Goal: Find contact information: Find contact information

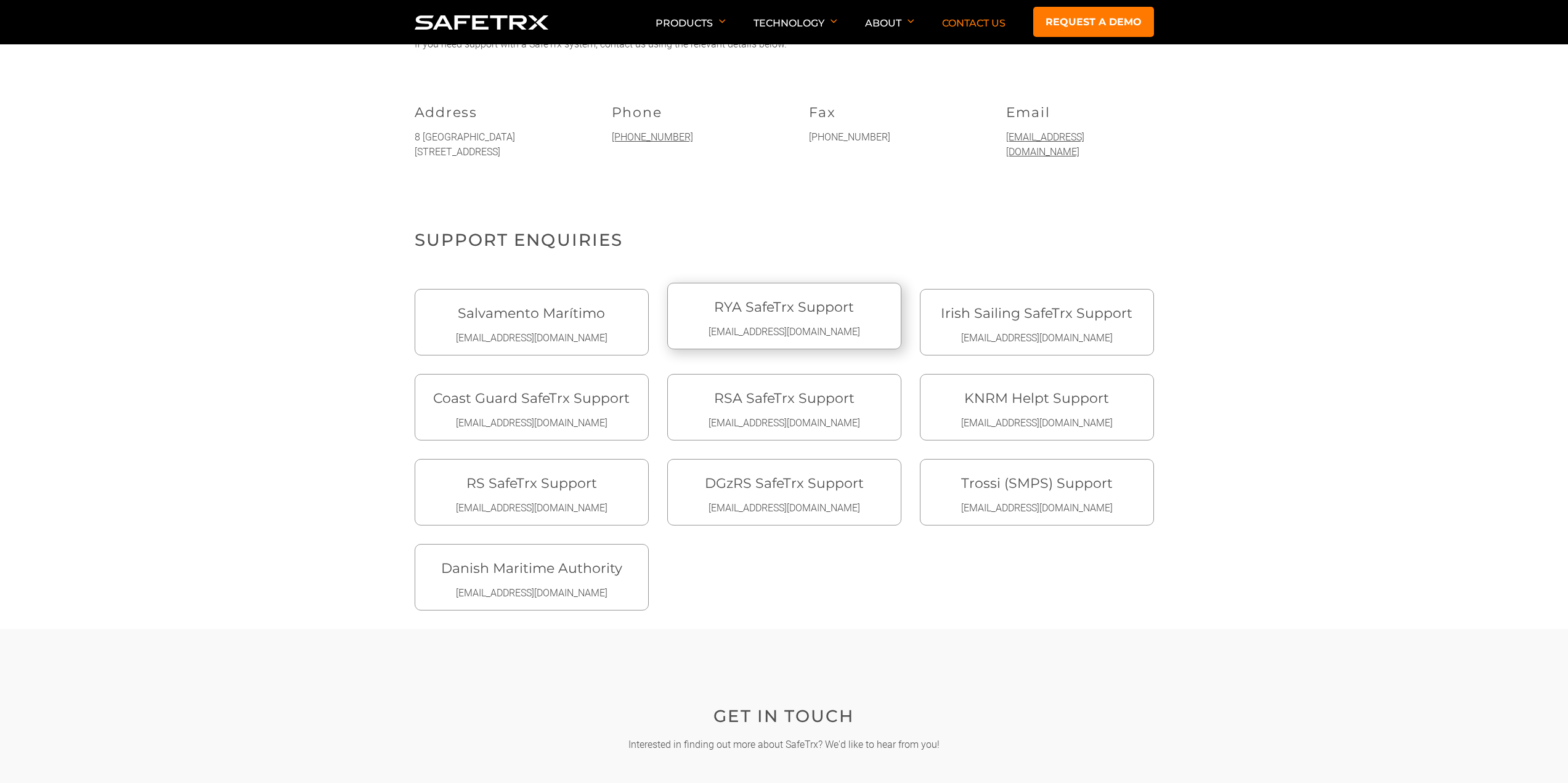
scroll to position [308, 0]
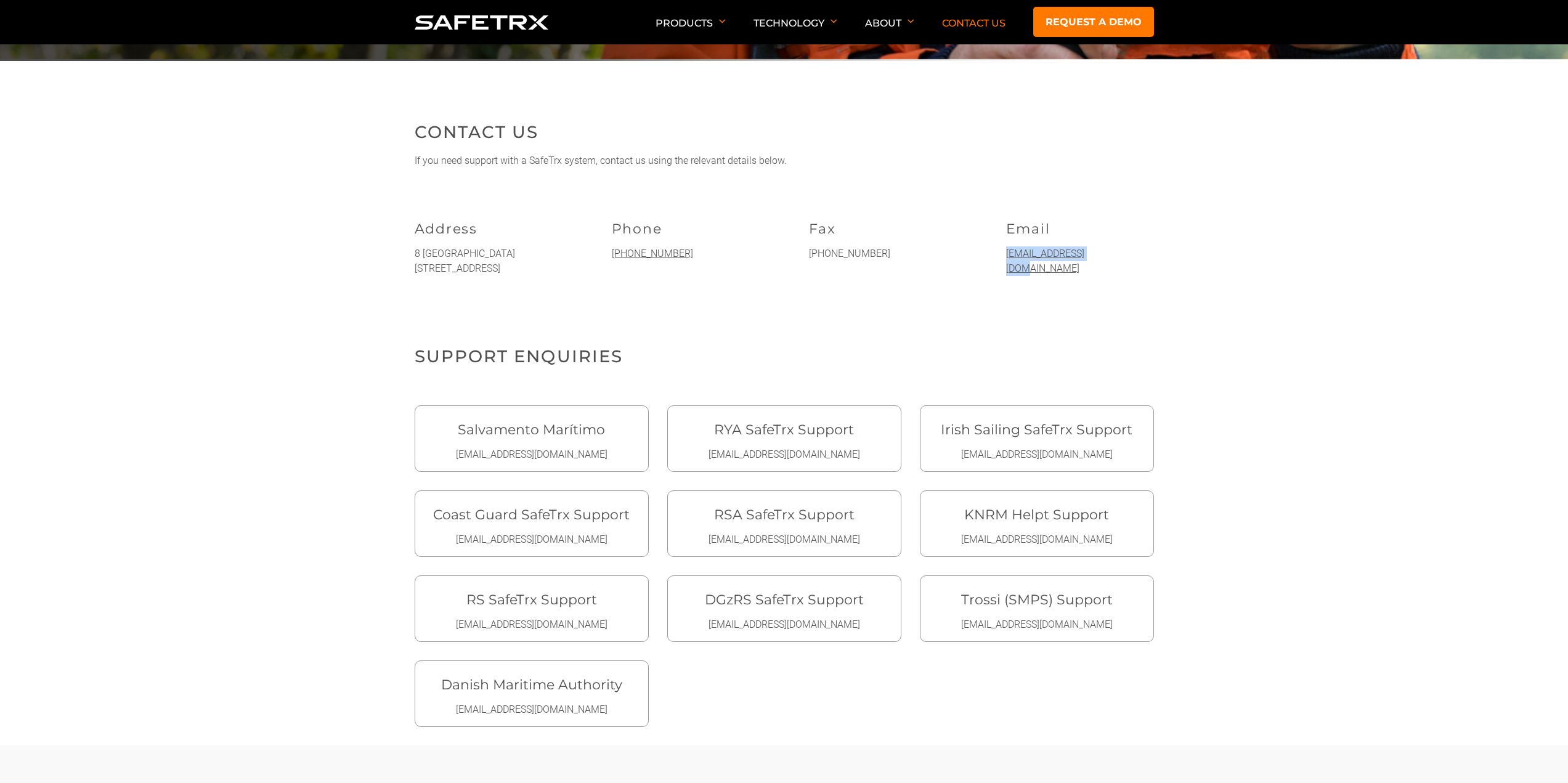
drag, startPoint x: 1104, startPoint y: 251, endPoint x: 1006, endPoint y: 254, distance: 98.0
click at [1006, 254] on div "Email info@safetrxapp.com" at bounding box center [1080, 245] width 148 height 80
copy link "info@safetrxapp.com"
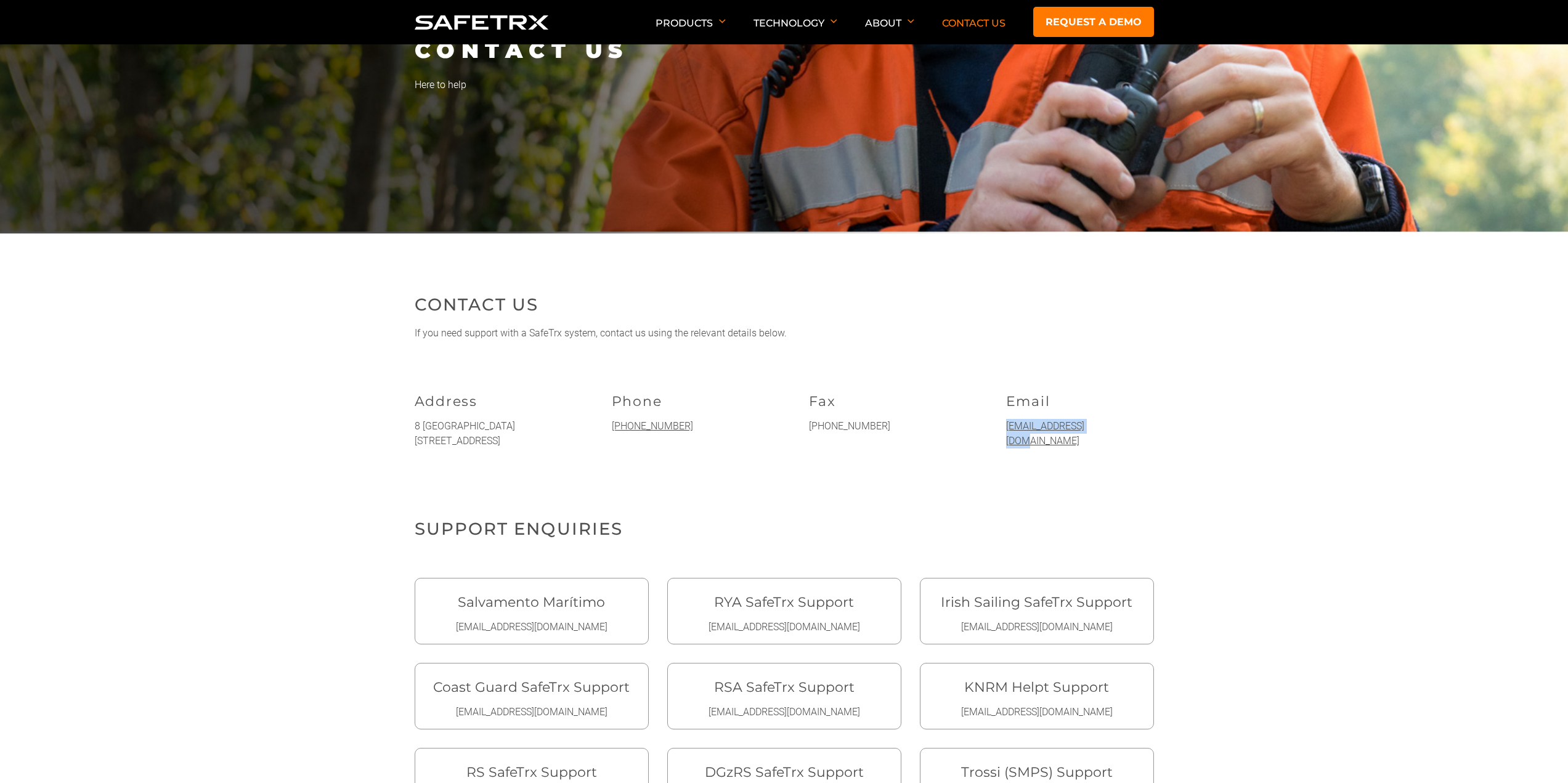
scroll to position [0, 0]
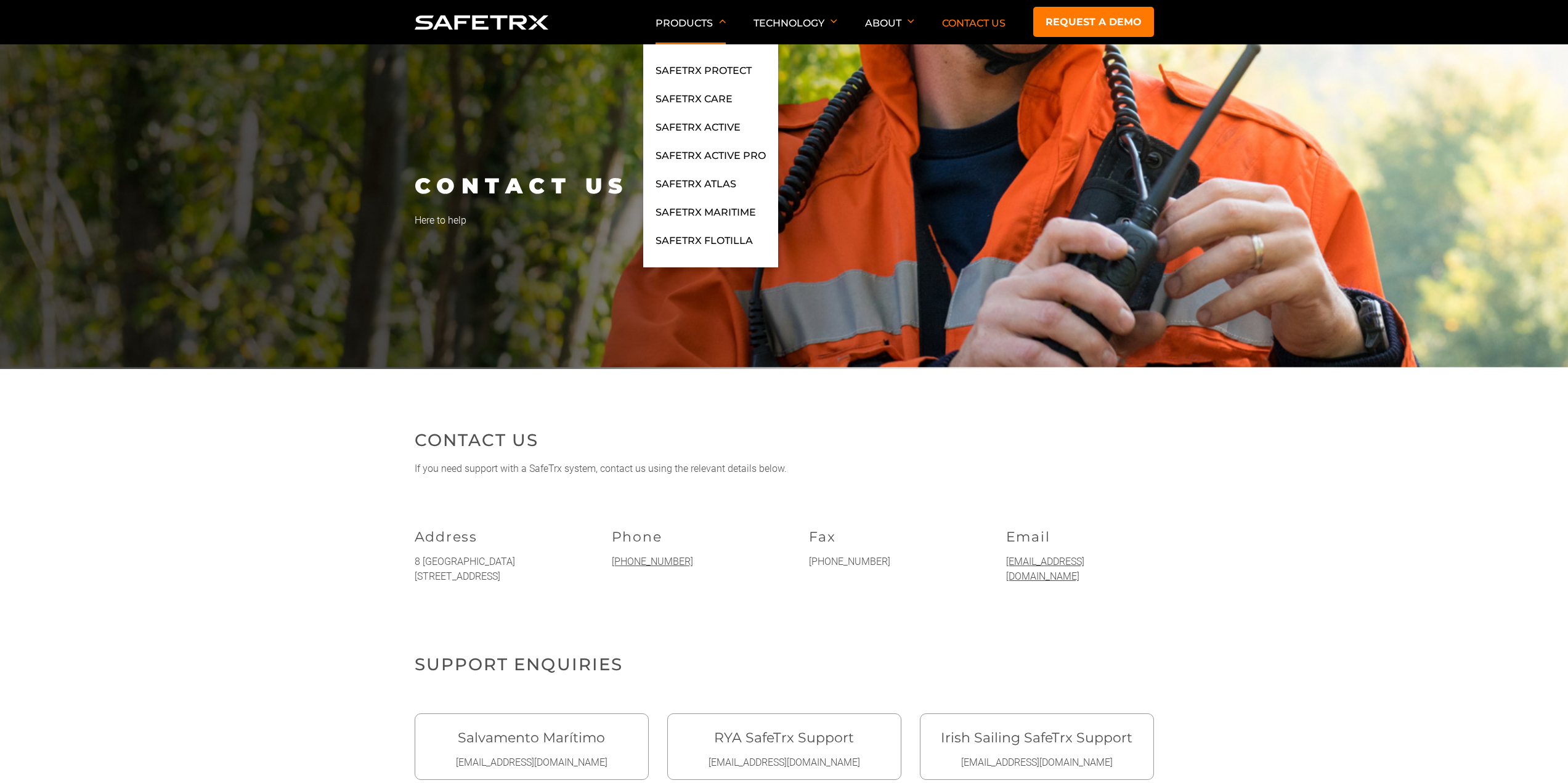
click at [692, 25] on p "Products" at bounding box center [690, 30] width 70 height 27
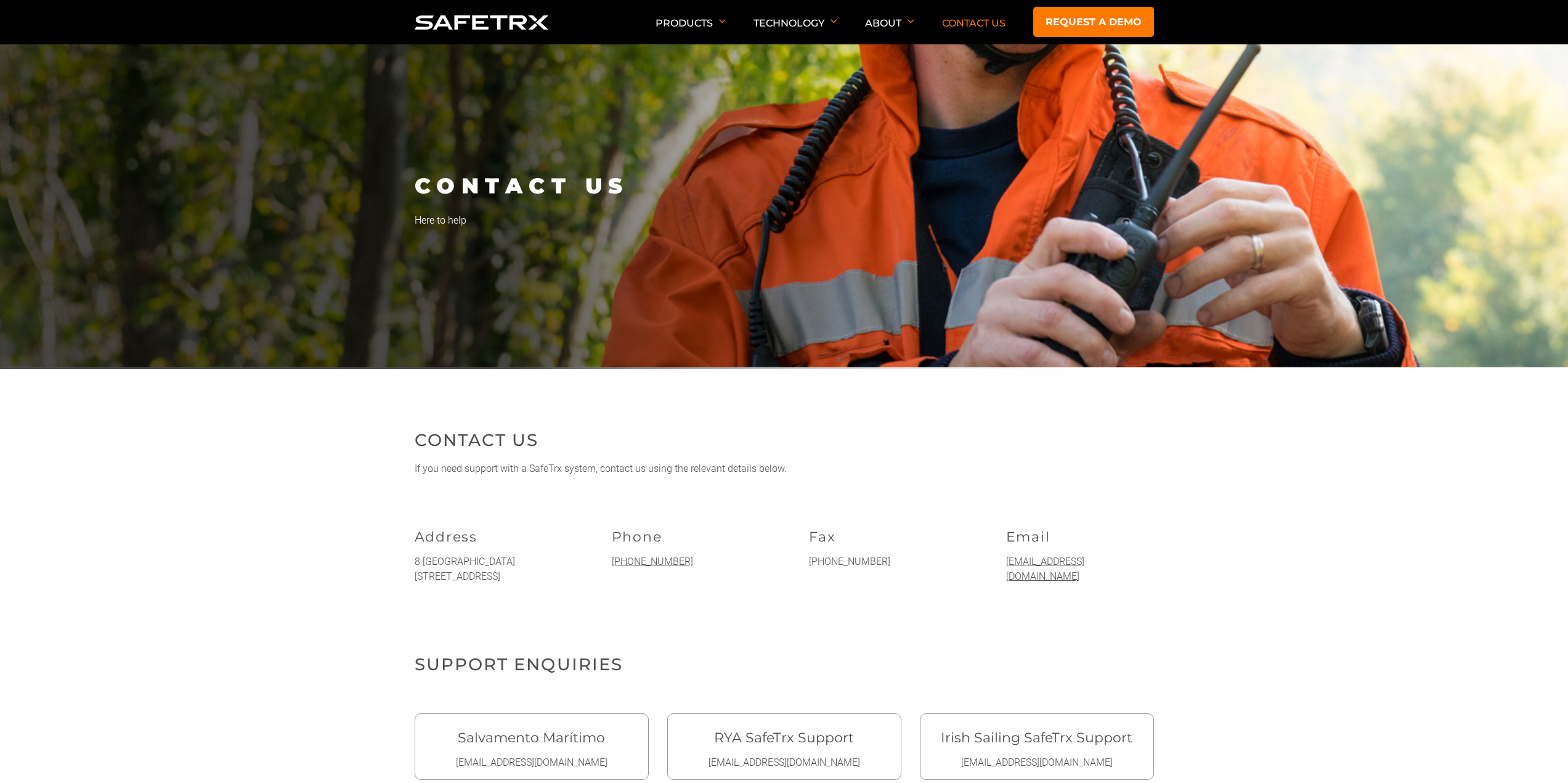
click at [505, 25] on img at bounding box center [482, 22] width 134 height 14
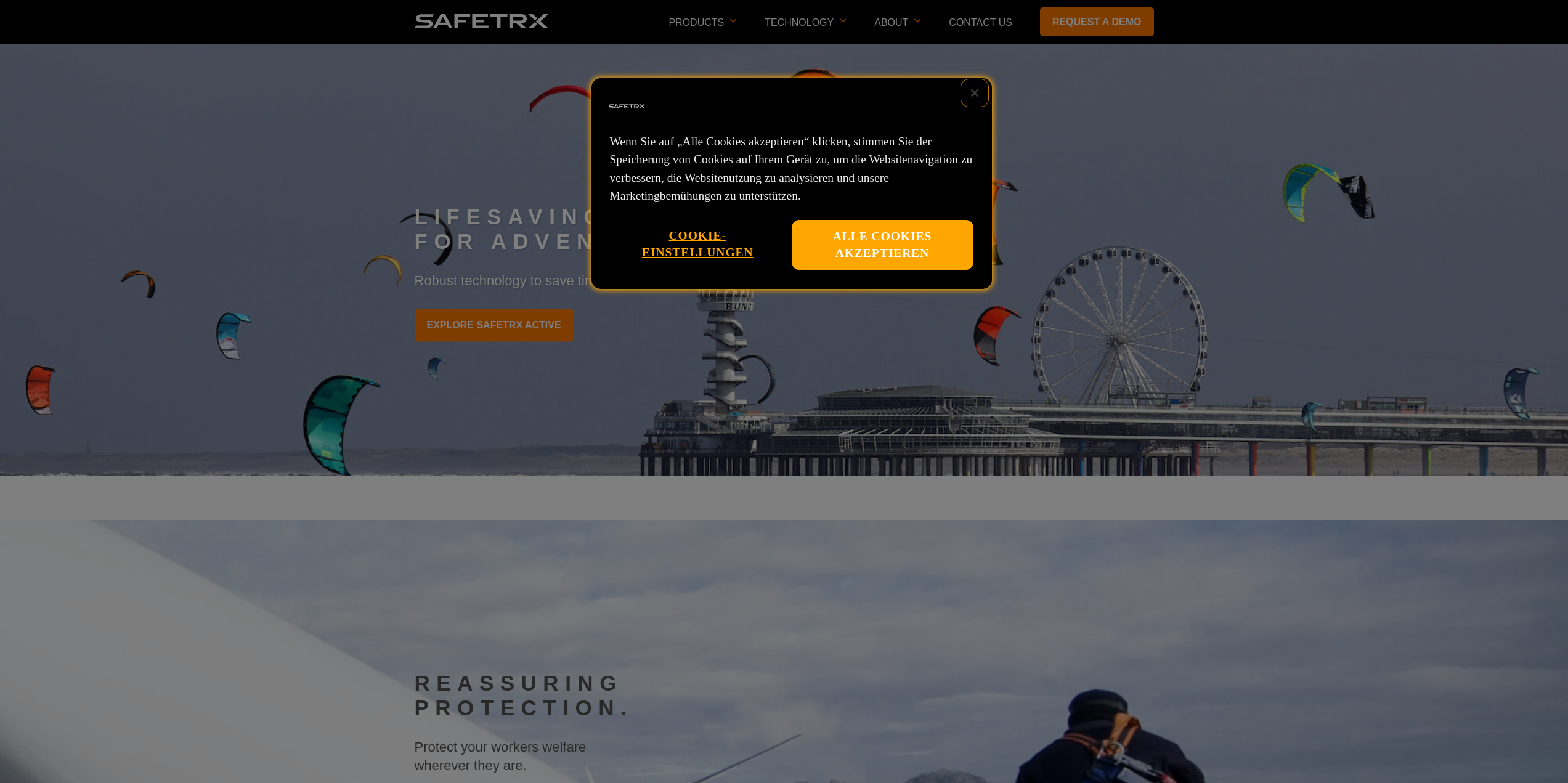
click at [973, 88] on button "Schließen" at bounding box center [975, 92] width 27 height 27
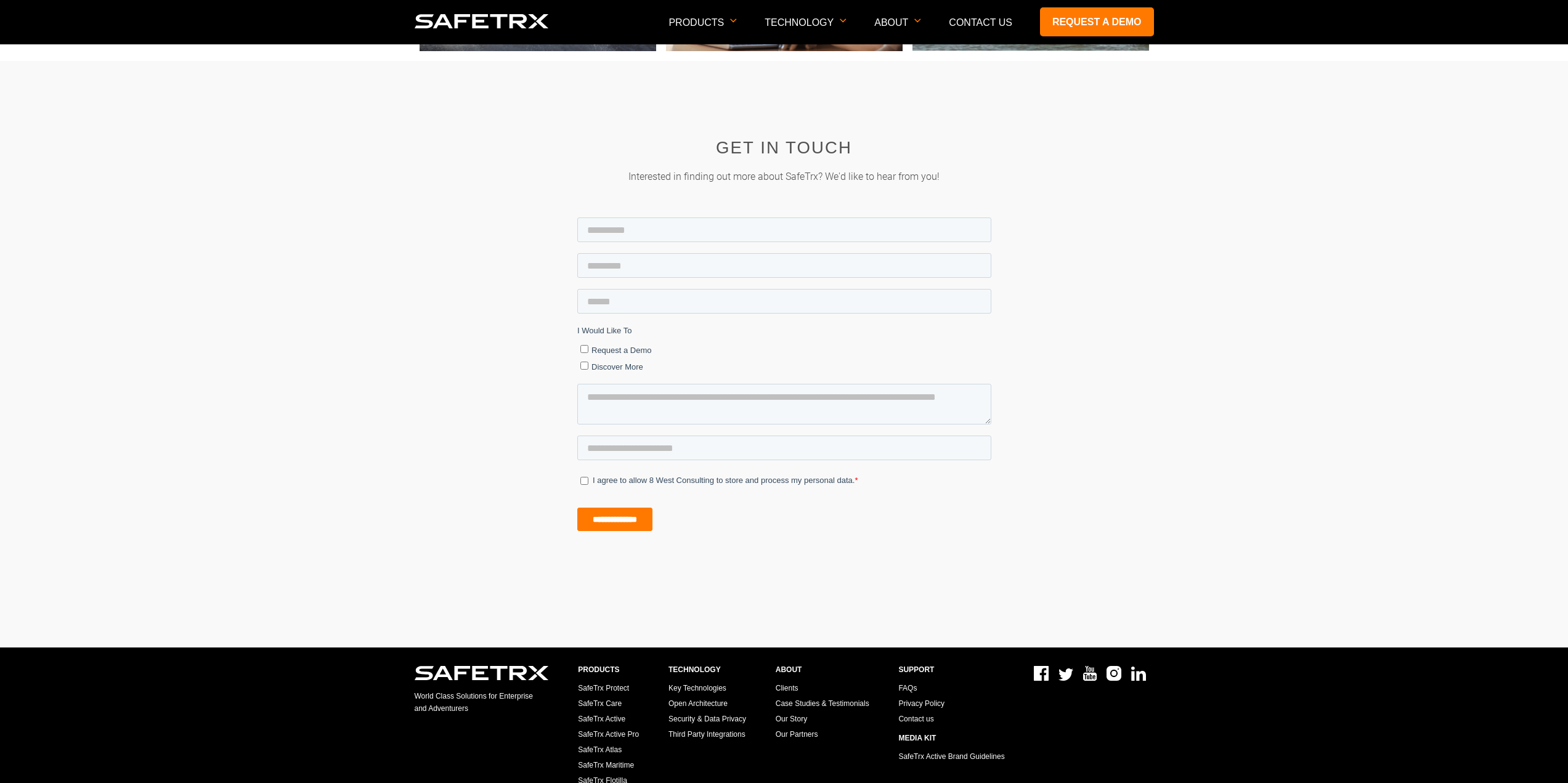
scroll to position [7205, 0]
